Goal: Check status: Verify the current state of an ongoing process or item

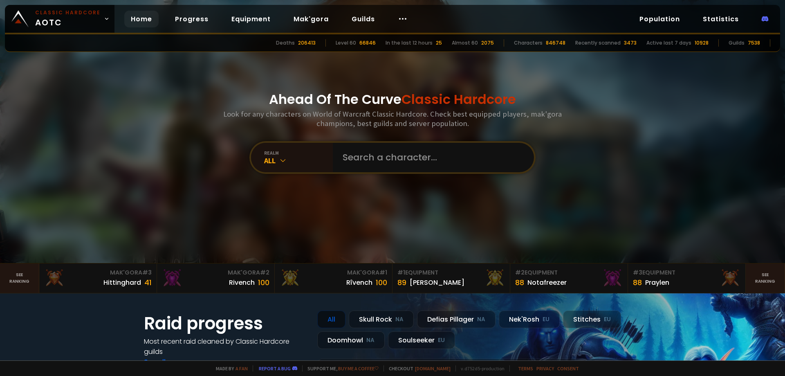
click at [417, 85] on div "Ahead Of The Curve Classic Hardcore Look for any characters on World of Warcraf…" at bounding box center [392, 131] width 493 height 263
click at [380, 160] on input "text" at bounding box center [431, 157] width 187 height 29
click at [370, 156] on input "text" at bounding box center [431, 157] width 187 height 29
type input "p"
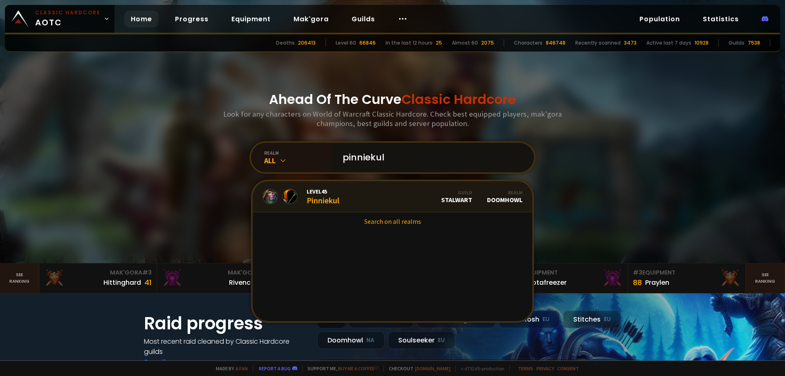
type input "pinniekul"
click at [320, 198] on div "Level 45 Pinniekul" at bounding box center [323, 197] width 33 height 18
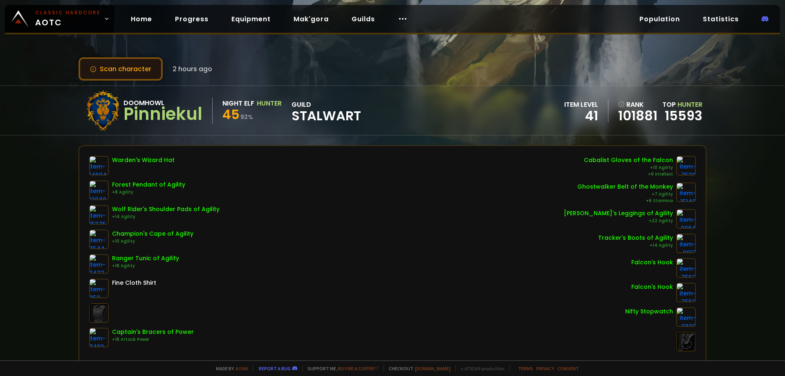
click at [111, 72] on button "Scan character" at bounding box center [121, 68] width 84 height 23
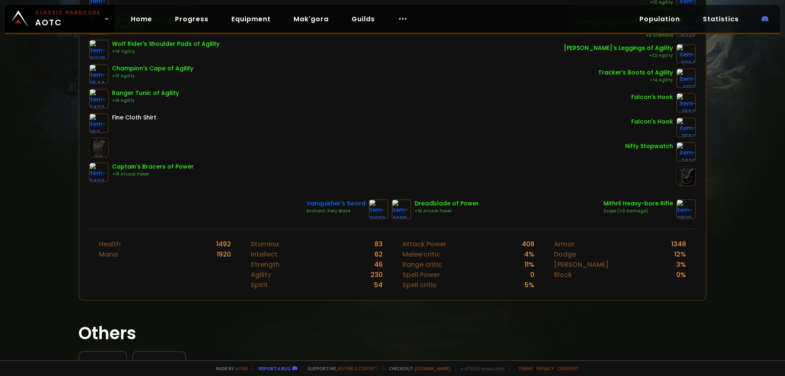
scroll to position [236, 0]
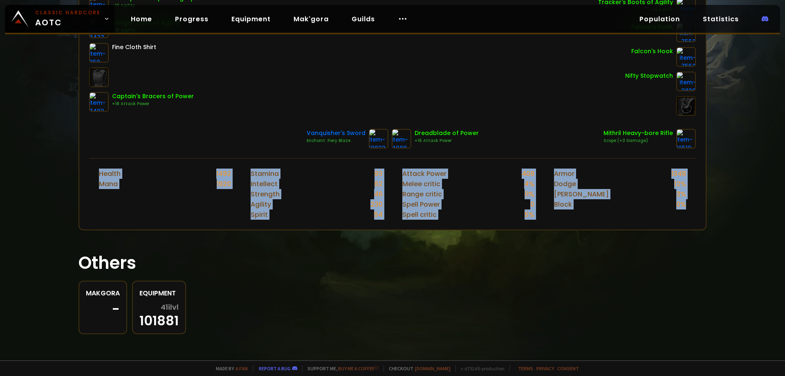
drag, startPoint x: 87, startPoint y: 161, endPoint x: 705, endPoint y: 216, distance: 620.2
click at [705, 216] on div "Scan character a few seconds ago Doomhowl Pinniekul Night Elf Hunter 45 92 % gu…" at bounding box center [392, 180] width 785 height 360
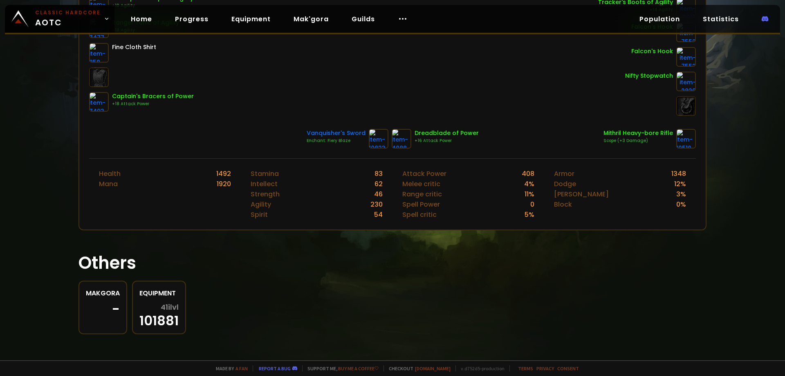
click at [640, 243] on section "Others Makgora - Equipment 41 ilvl 101881" at bounding box center [393, 287] width 628 height 94
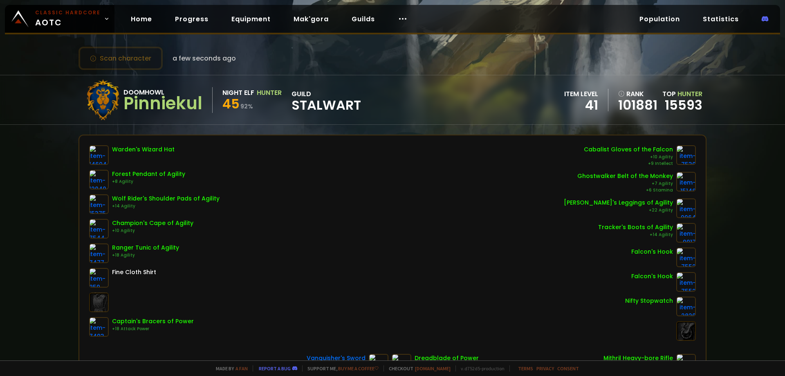
scroll to position [0, 0]
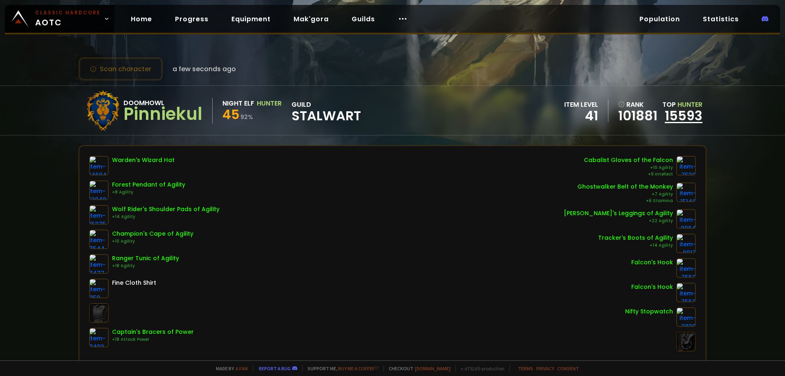
click at [680, 115] on link "15593" at bounding box center [684, 115] width 38 height 18
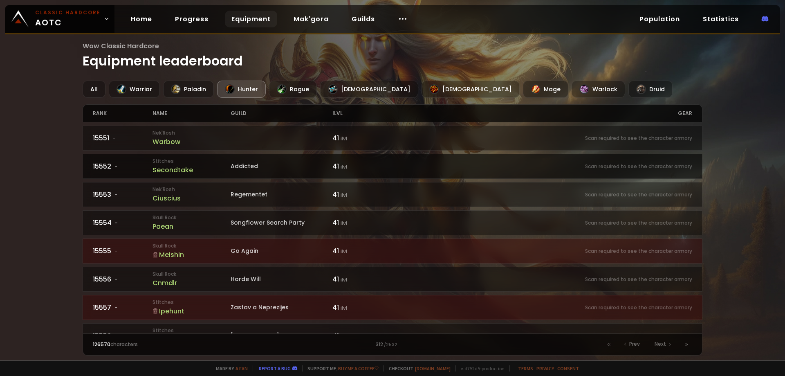
drag, startPoint x: 392, startPoint y: 177, endPoint x: 395, endPoint y: 173, distance: 4.4
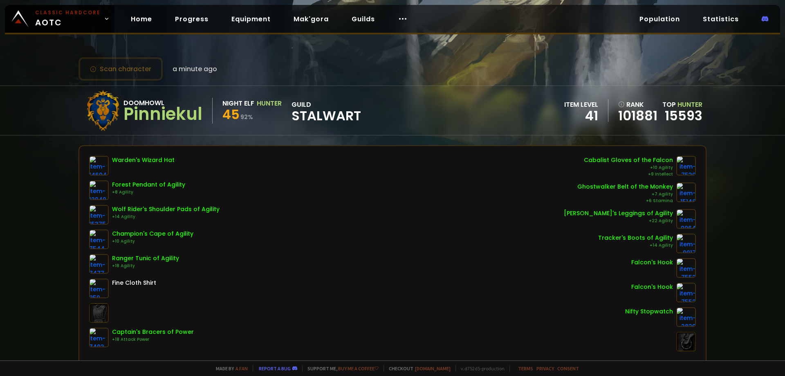
drag, startPoint x: 445, startPoint y: 111, endPoint x: 427, endPoint y: 111, distance: 17.6
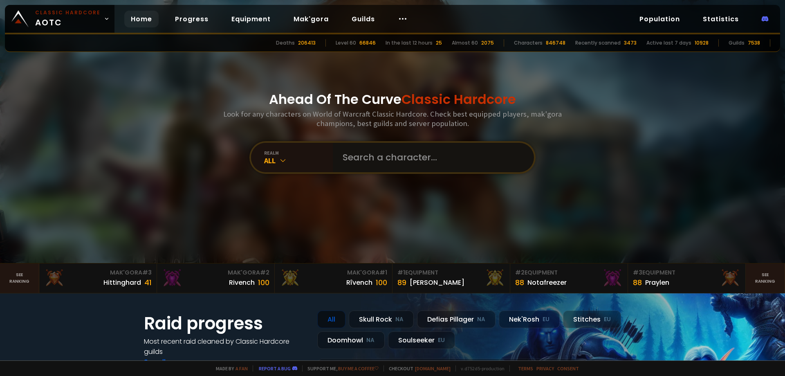
click at [399, 154] on input "text" at bounding box center [431, 157] width 187 height 29
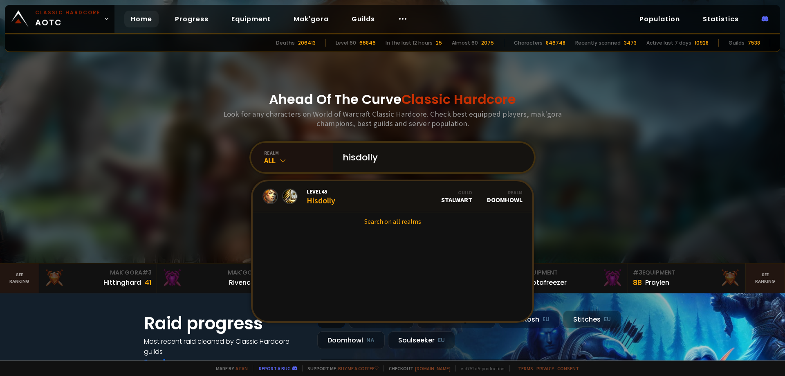
type input "hisdolly"
drag, startPoint x: 282, startPoint y: 219, endPoint x: 272, endPoint y: 217, distance: 9.6
